Goal: Task Accomplishment & Management: Complete application form

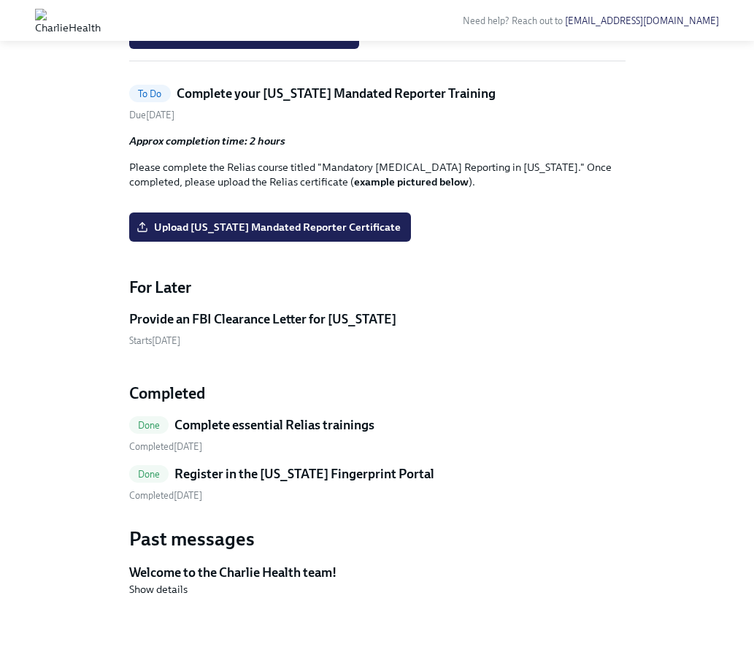
scroll to position [1205, 0]
click at [321, 234] on span "Upload [US_STATE] Mandated Reporter Certificate" at bounding box center [269, 227] width 261 height 15
click at [0, 0] on input "Upload [US_STATE] Mandated Reporter Certificate" at bounding box center [0, 0] width 0 height 0
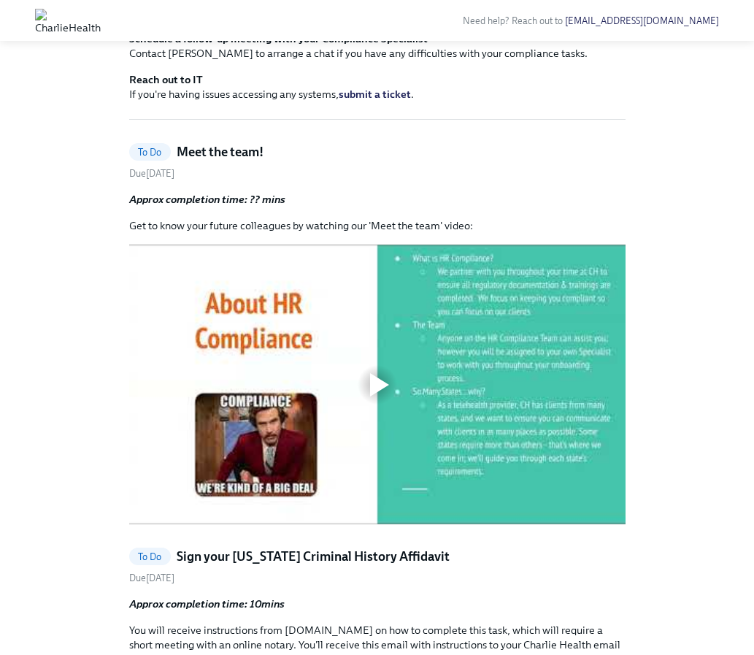
scroll to position [652, 0]
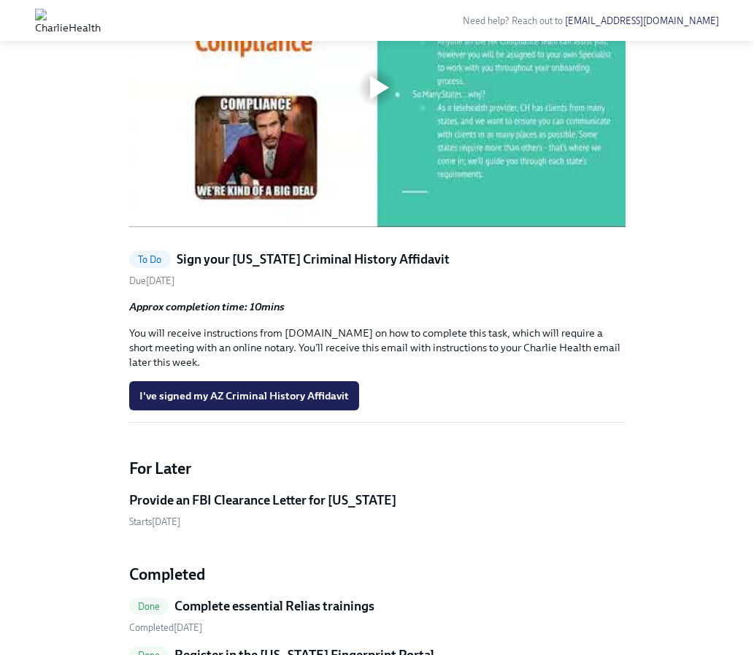
click at [381, 99] on div at bounding box center [379, 87] width 19 height 23
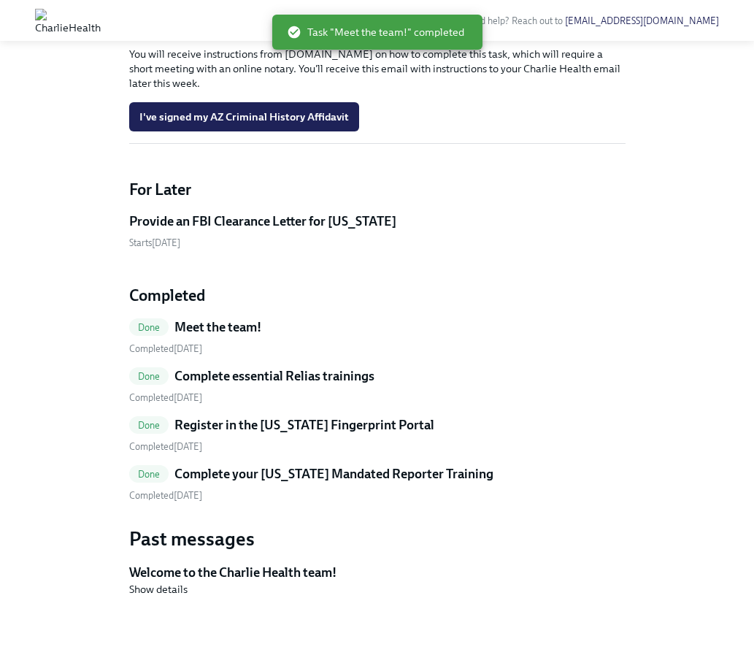
scroll to position [644, 0]
click at [253, 336] on h5 "Meet the team!" at bounding box center [218, 327] width 87 height 18
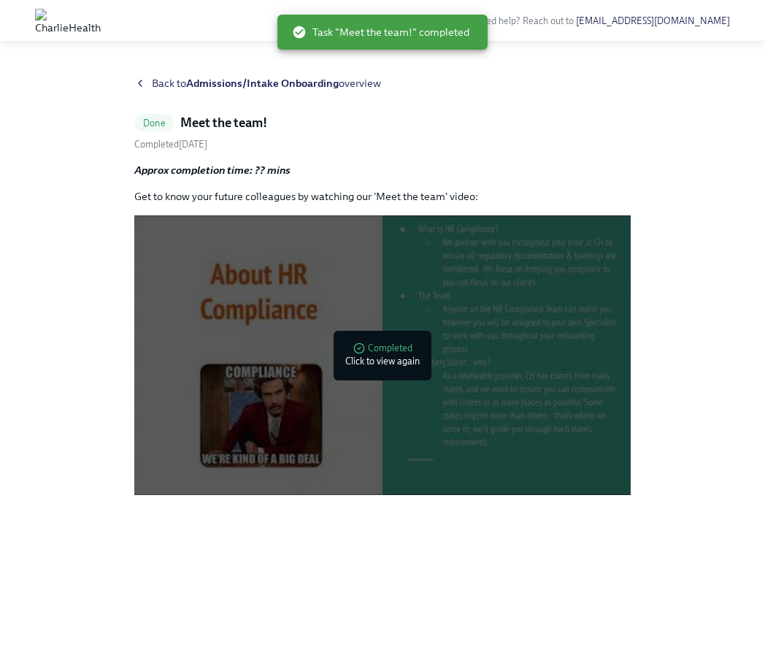
click at [390, 363] on div at bounding box center [385, 355] width 19 height 23
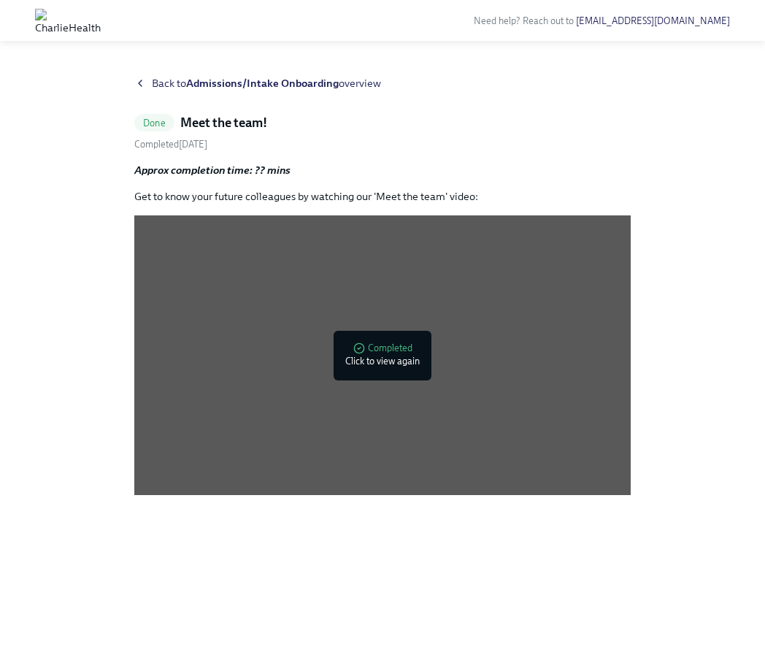
click at [425, 517] on div "Back to Admissions/Intake Onboarding overview Done Meet the team! Completed [DA…" at bounding box center [382, 348] width 497 height 544
click at [207, 82] on strong "Admissions/Intake Onboarding" at bounding box center [262, 83] width 153 height 13
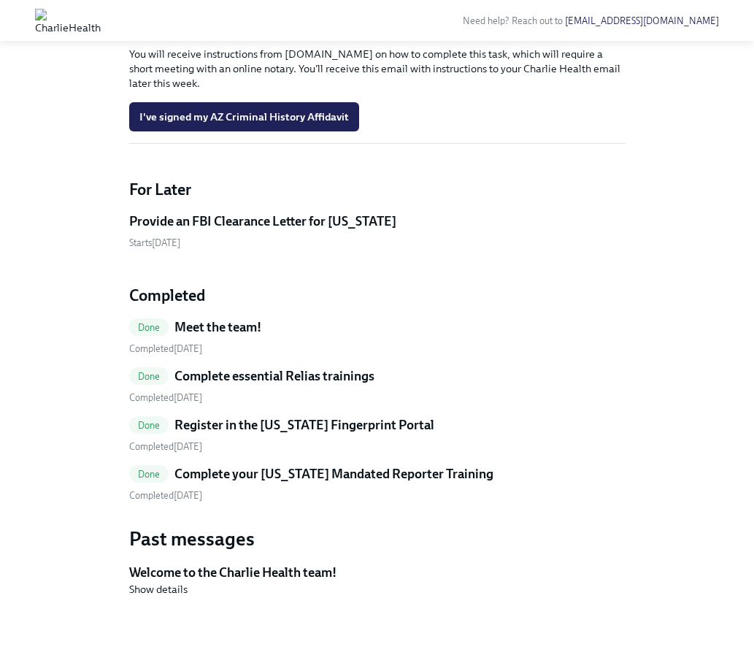
scroll to position [667, 0]
click at [353, 230] on h5 "Provide an FBI Clearance Letter for [US_STATE]" at bounding box center [262, 222] width 267 height 18
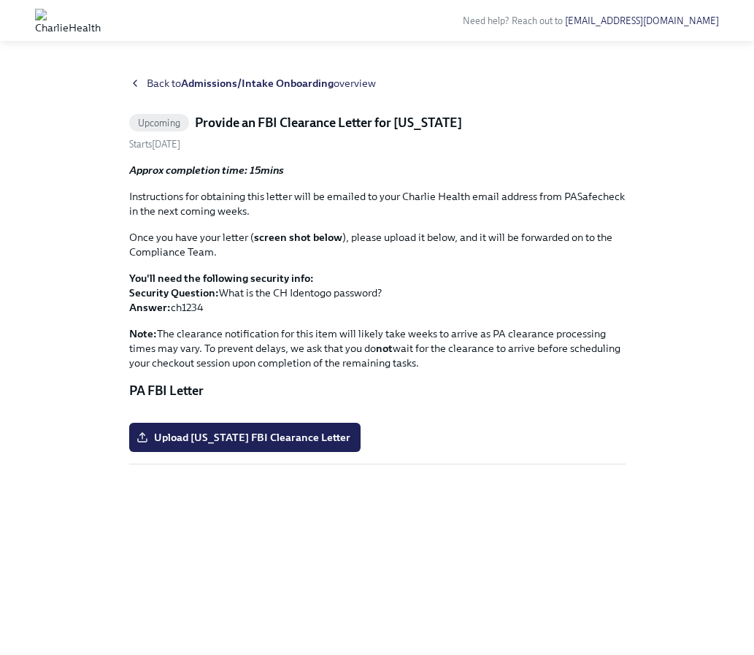
click at [265, 85] on strong "Admissions/Intake Onboarding" at bounding box center [257, 83] width 153 height 13
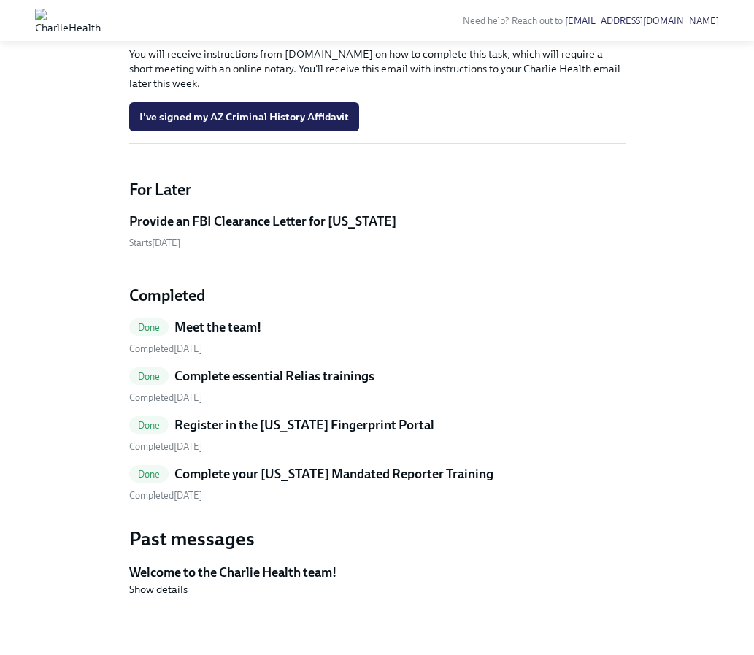
scroll to position [722, 0]
click at [168, 596] on span "Show details" at bounding box center [158, 589] width 58 height 15
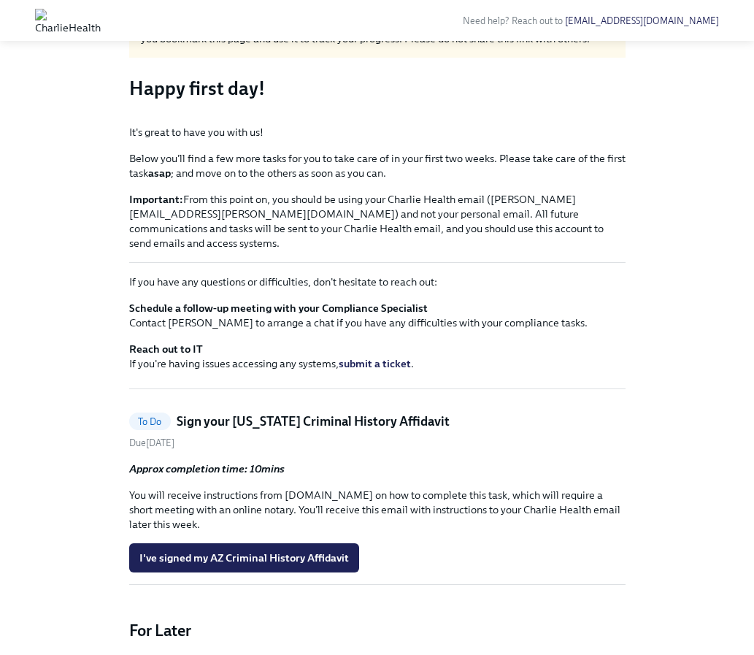
scroll to position [0, 0]
